Goal: Transaction & Acquisition: Download file/media

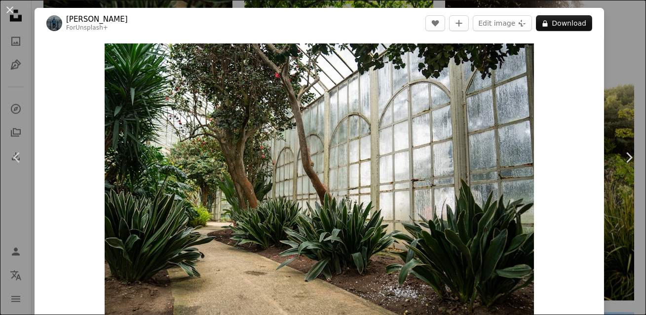
scroll to position [124, 0]
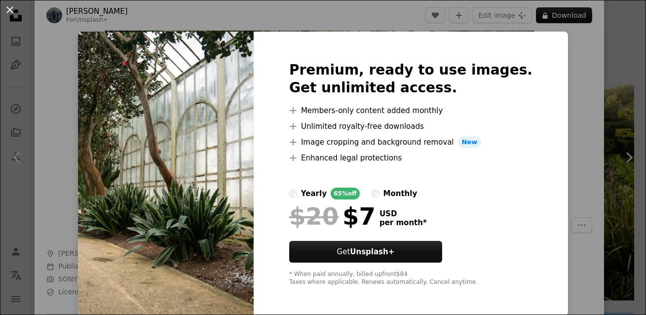
click at [586, 48] on div "An X shape Premium, ready to use images. Get unlimited access. A plus sign Memb…" at bounding box center [323, 157] width 646 height 315
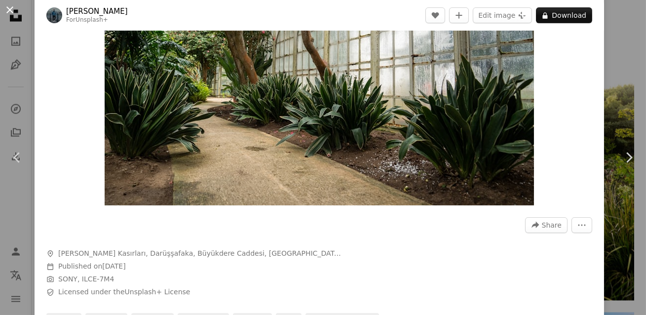
click at [10, 10] on button "An X shape" at bounding box center [10, 10] width 12 height 12
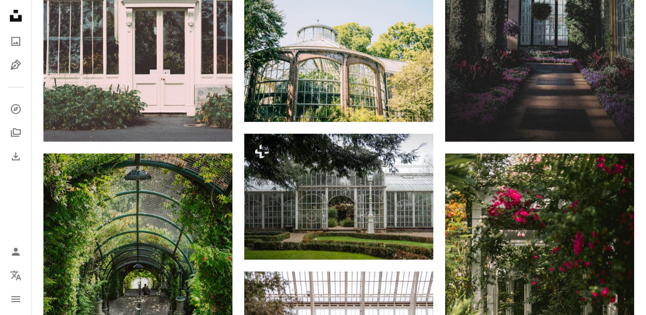
scroll to position [1132, 0]
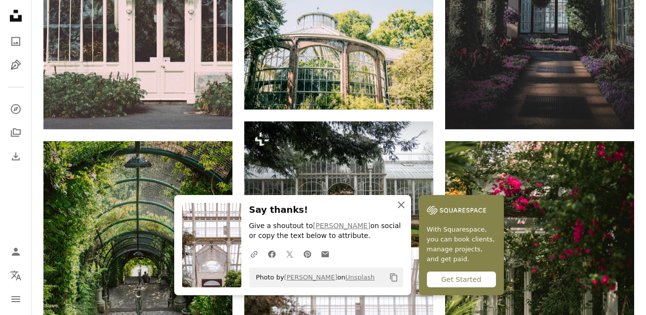
click at [407, 207] on icon "An X shape" at bounding box center [401, 205] width 12 height 12
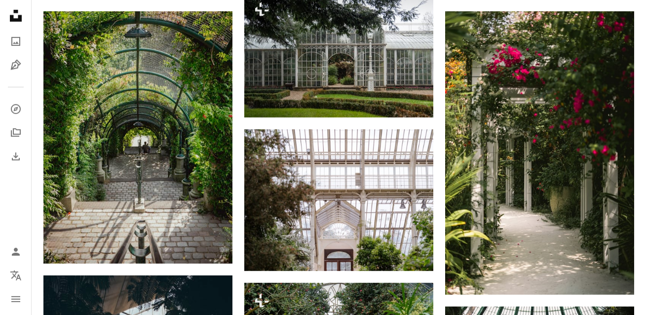
scroll to position [1266, 0]
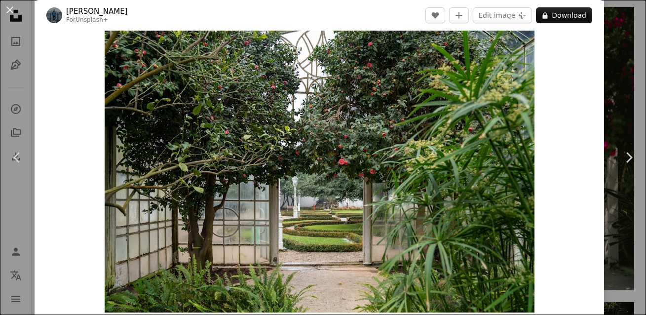
scroll to position [16, 0]
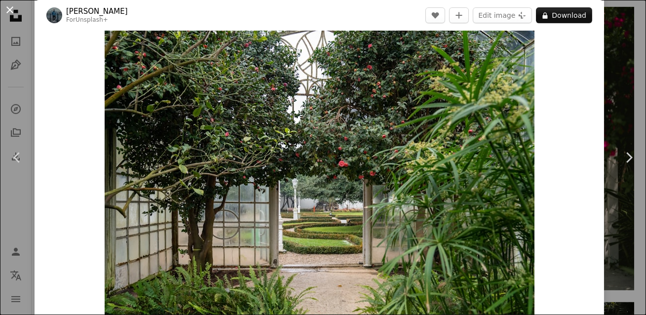
click at [12, 9] on button "An X shape" at bounding box center [10, 10] width 12 height 12
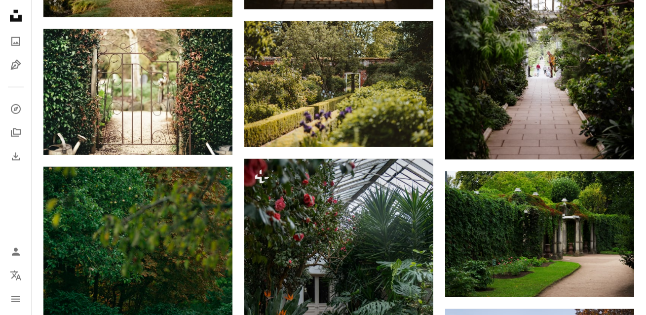
scroll to position [1984, 0]
